Goal: Task Accomplishment & Management: Use online tool/utility

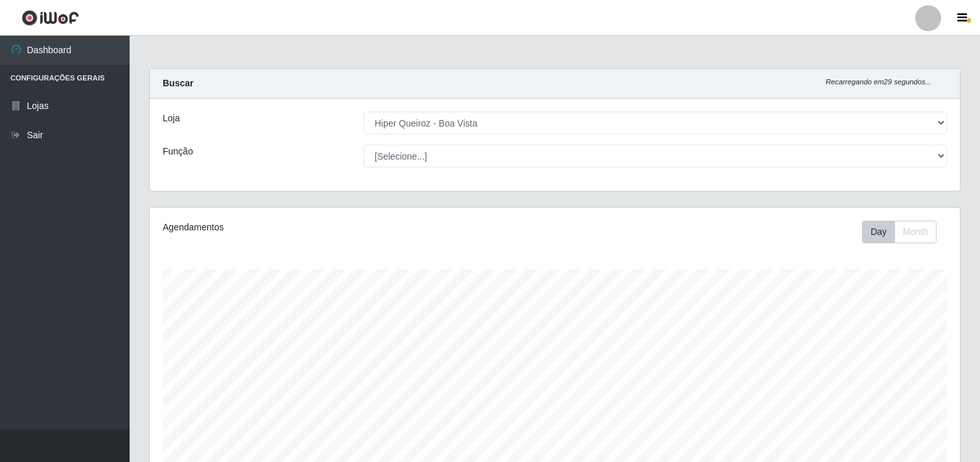
select select "514"
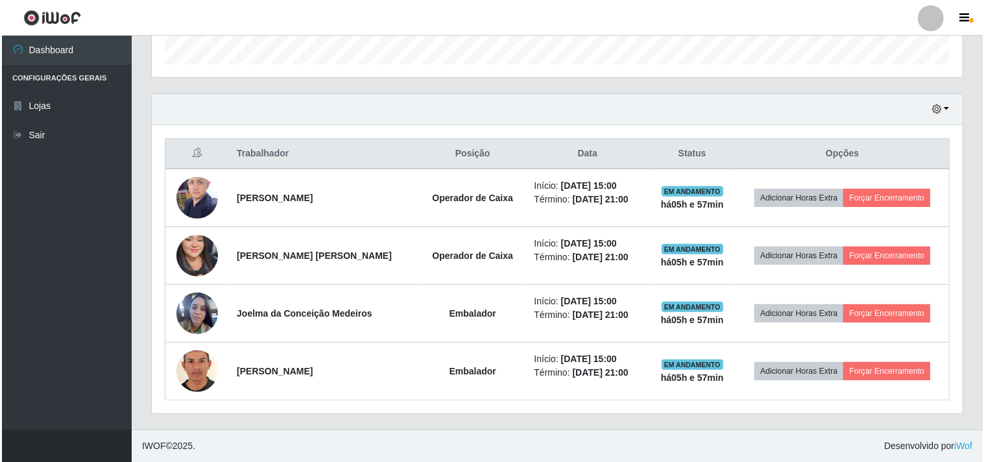
scroll to position [268, 810]
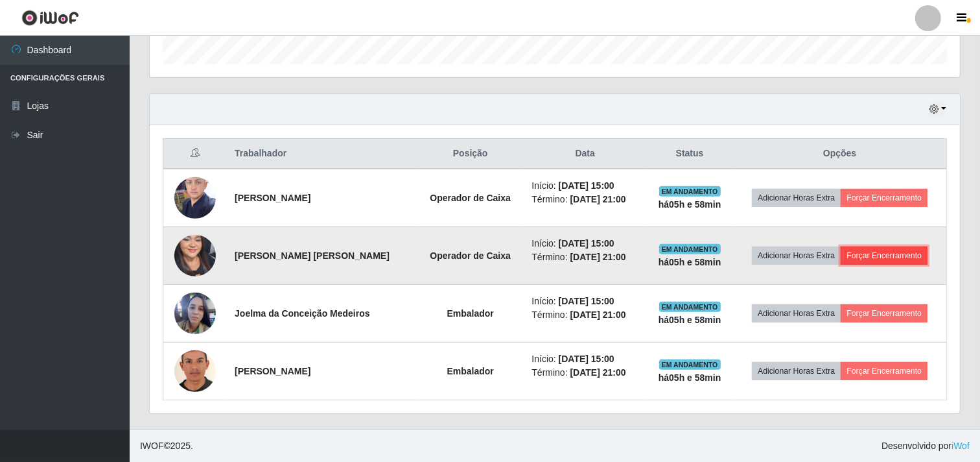
click at [885, 255] on button "Forçar Encerramento" at bounding box center [884, 255] width 87 height 18
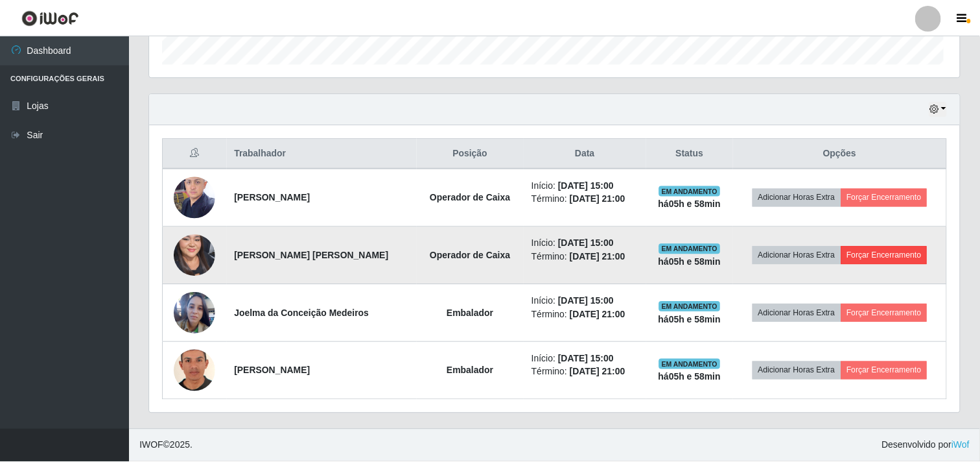
scroll to position [268, 802]
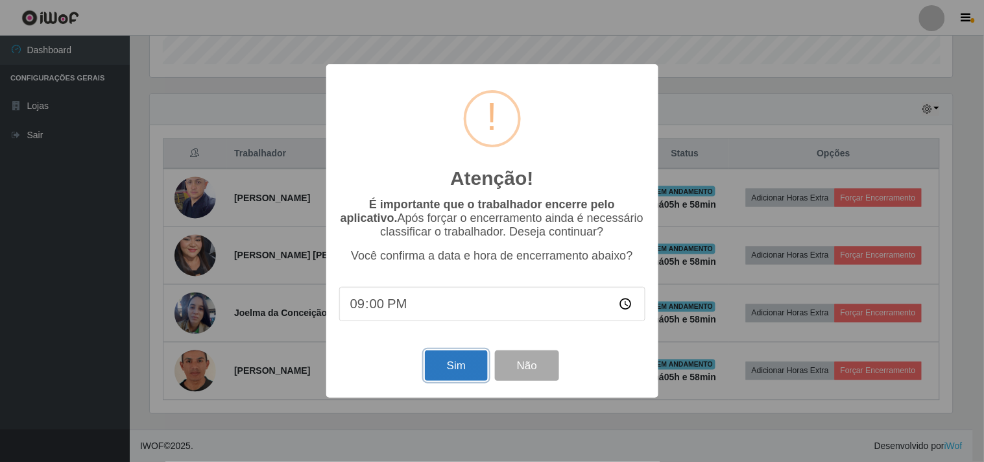
click at [451, 375] on button "Sim" at bounding box center [456, 365] width 63 height 30
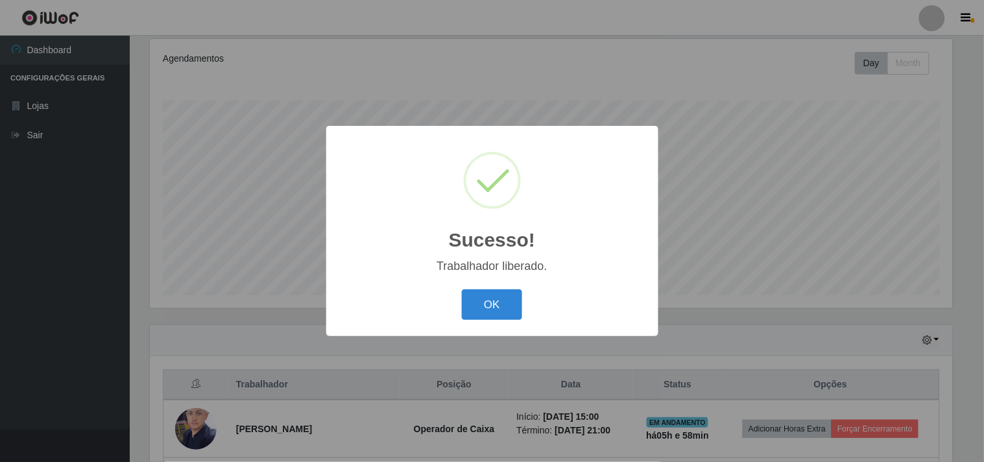
click at [489, 290] on button "OK" at bounding box center [492, 304] width 60 height 30
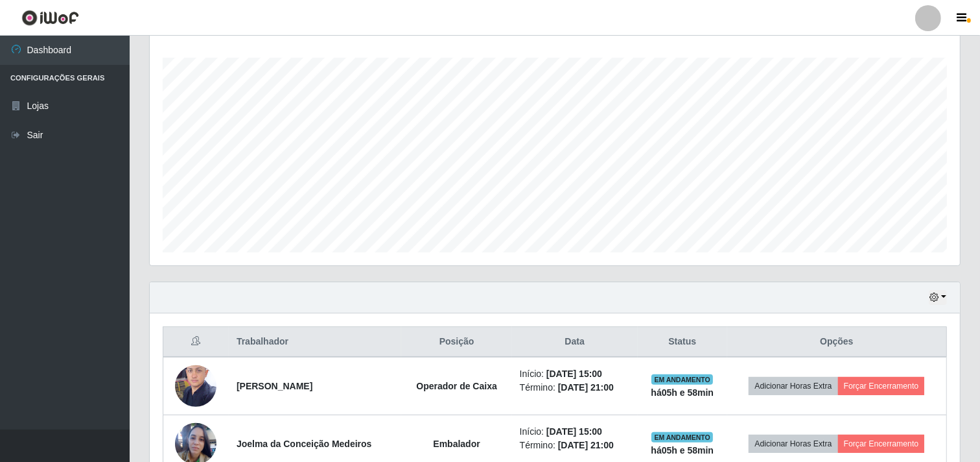
scroll to position [342, 0]
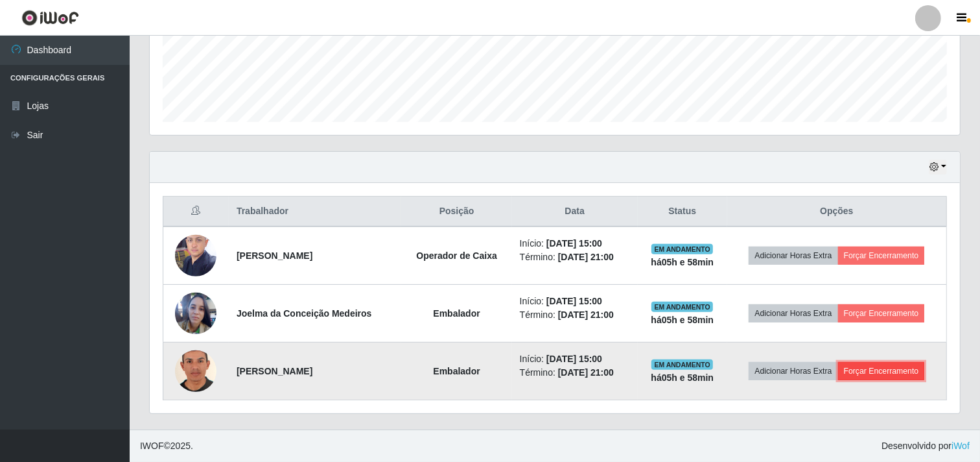
click at [900, 370] on button "Forçar Encerramento" at bounding box center [881, 371] width 87 height 18
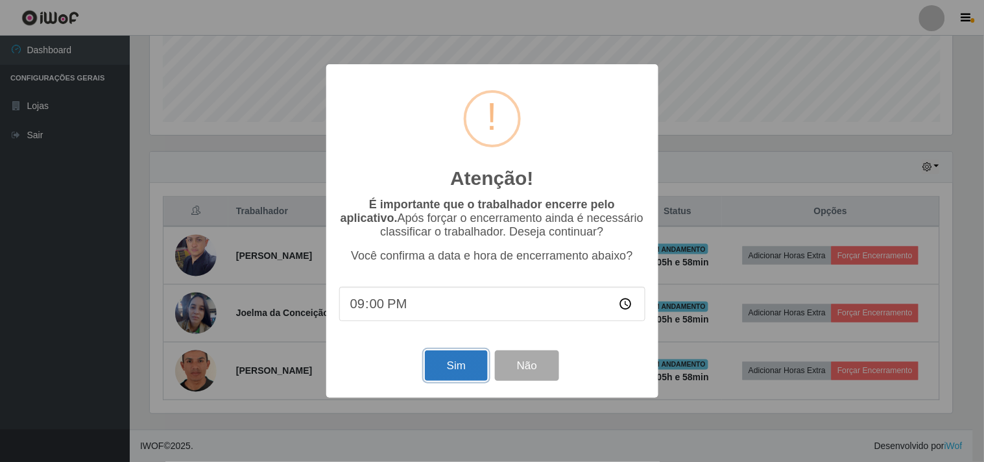
click at [471, 364] on button "Sim" at bounding box center [456, 365] width 63 height 30
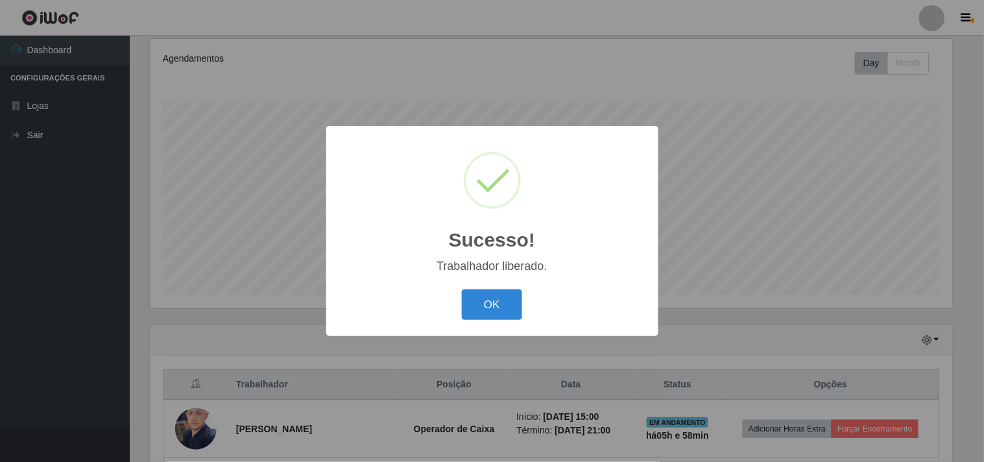
click at [451, 297] on div "OK Cancel" at bounding box center [492, 304] width 306 height 37
click at [526, 303] on div "OK Cancel" at bounding box center [492, 304] width 306 height 37
click at [517, 303] on button "OK" at bounding box center [492, 304] width 60 height 30
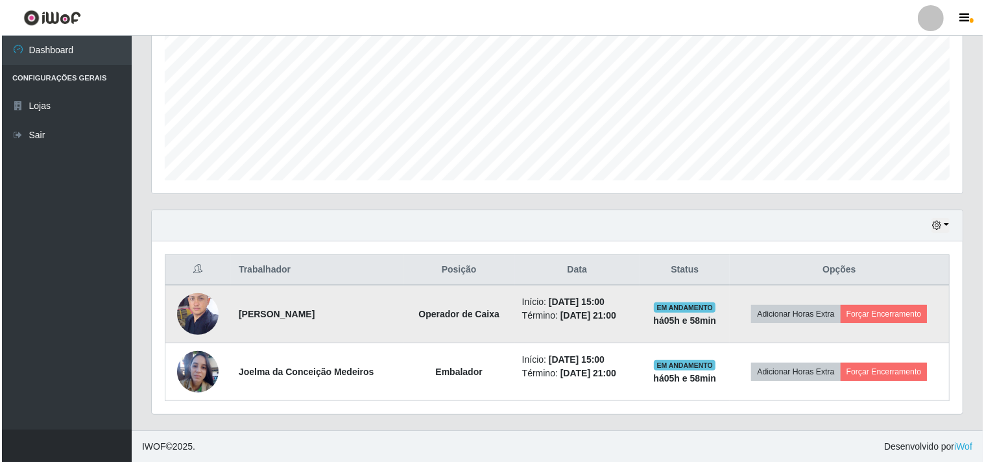
scroll to position [284, 0]
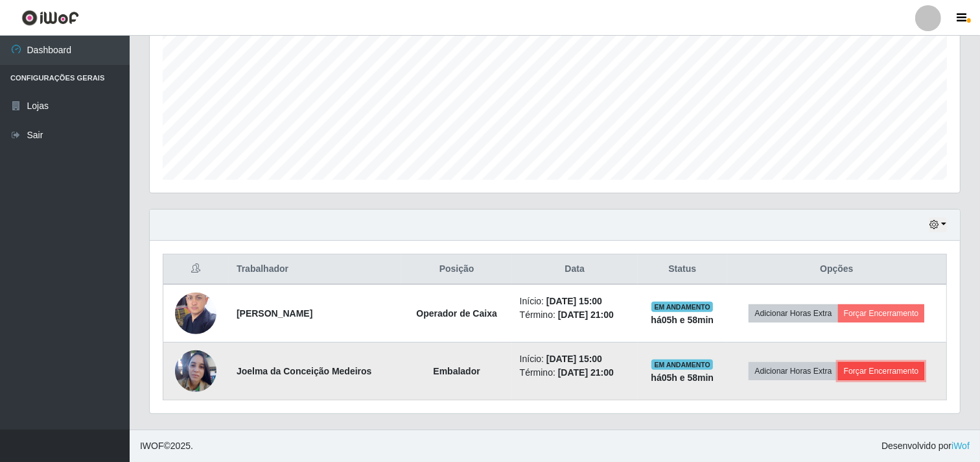
click at [896, 370] on button "Forçar Encerramento" at bounding box center [881, 371] width 87 height 18
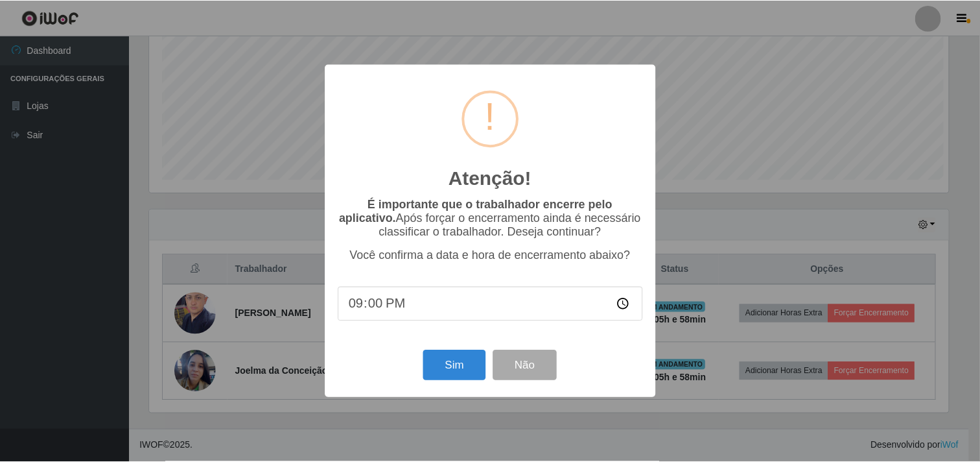
scroll to position [268, 802]
click at [465, 370] on button "Sim" at bounding box center [456, 365] width 63 height 30
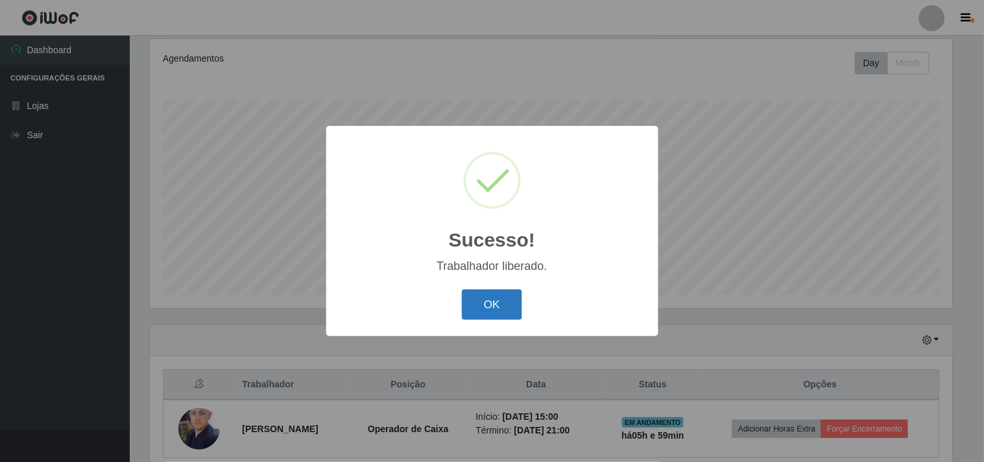
click at [510, 301] on button "OK" at bounding box center [492, 304] width 60 height 30
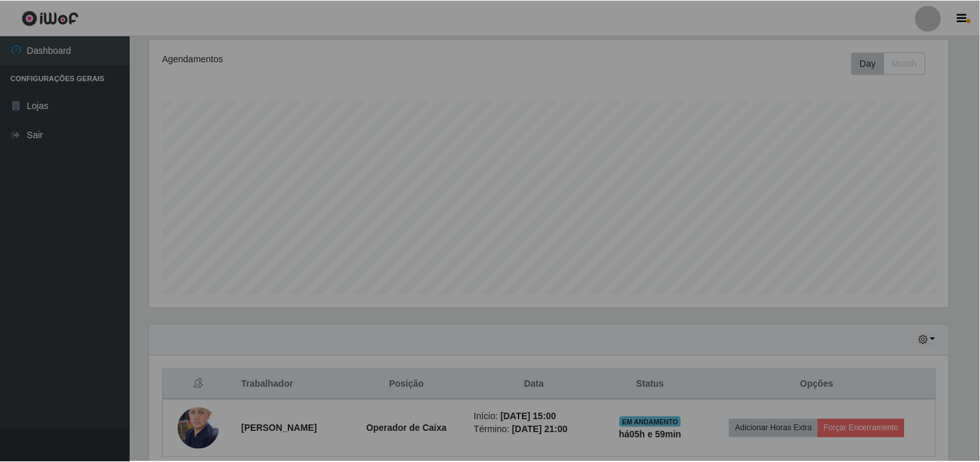
scroll to position [0, 0]
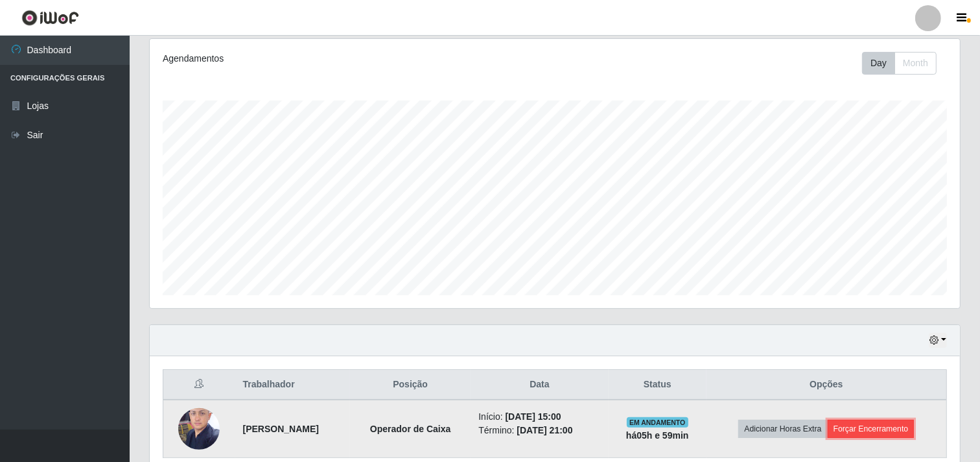
click at [892, 428] on button "Forçar Encerramento" at bounding box center [871, 428] width 87 height 18
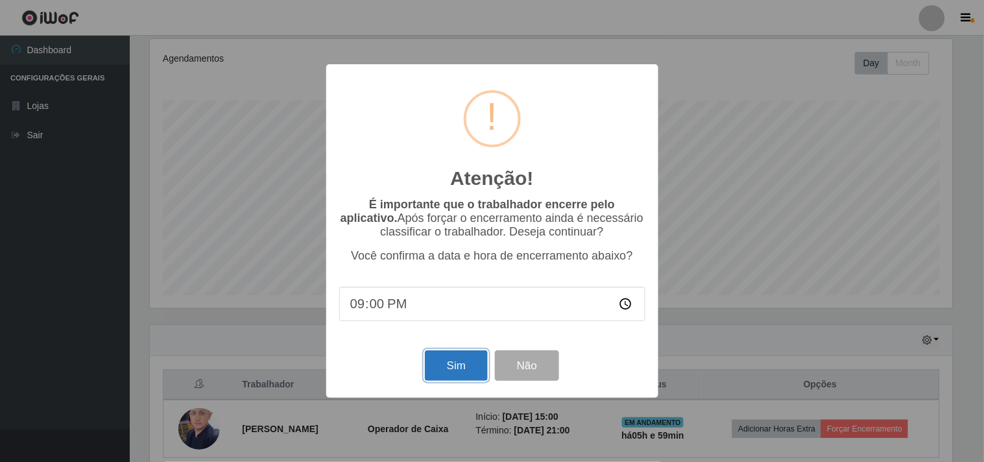
click at [476, 364] on button "Sim" at bounding box center [456, 365] width 63 height 30
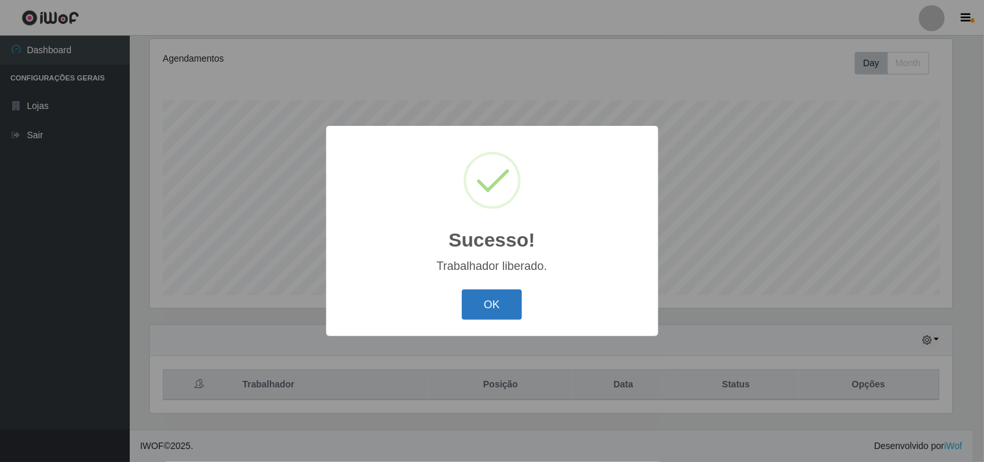
click at [510, 311] on button "OK" at bounding box center [492, 304] width 60 height 30
